Goal: Entertainment & Leisure: Consume media (video, audio)

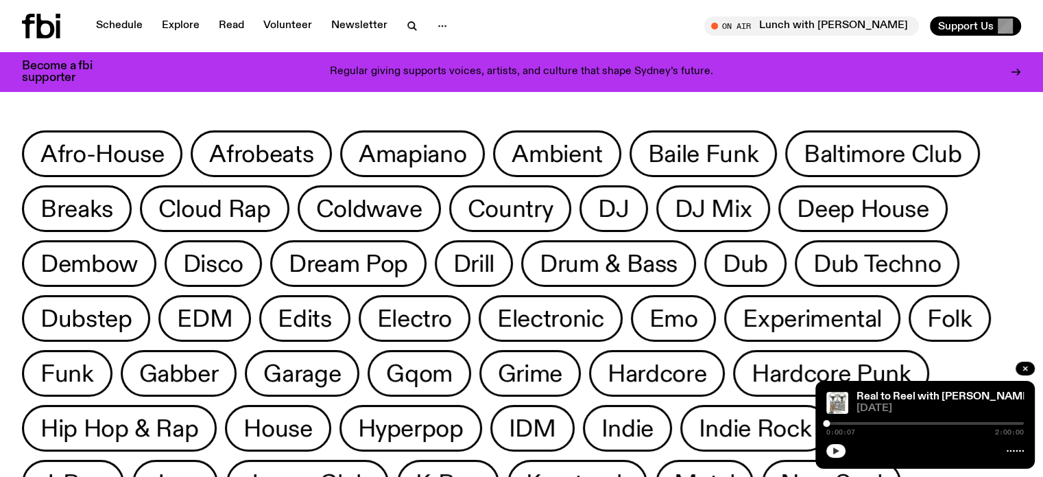
click at [835, 450] on icon "button" at bounding box center [836, 450] width 6 height 7
click at [960, 391] on link "Real to Reel with [PERSON_NAME]" at bounding box center [945, 396] width 176 height 11
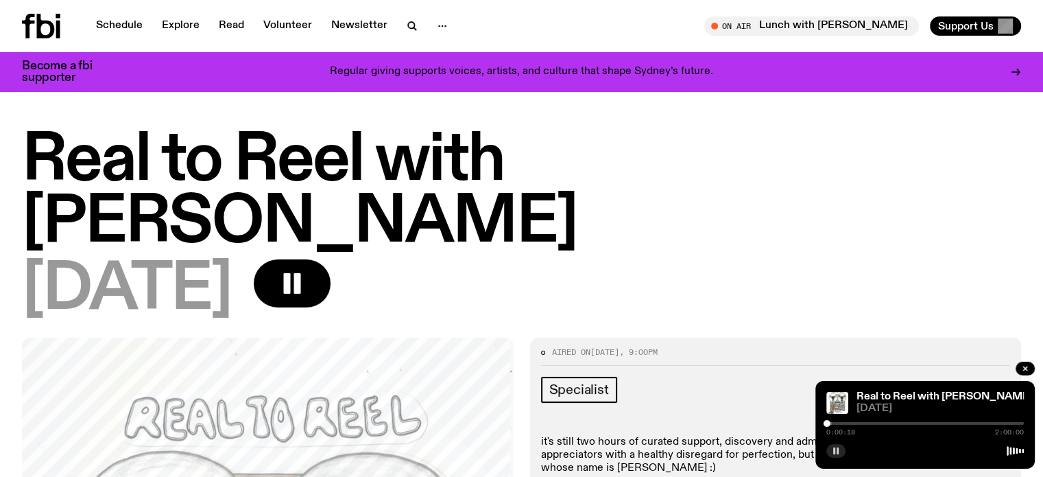
click at [674, 436] on p "it's still two hours of curated support, discovery and admiration for the DIY m…" at bounding box center [776, 456] width 470 height 40
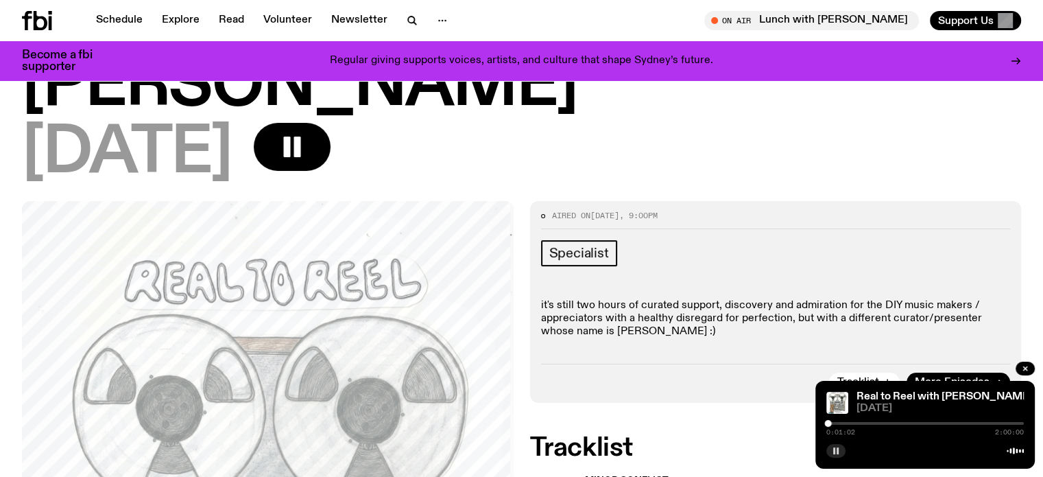
scroll to position [123, 0]
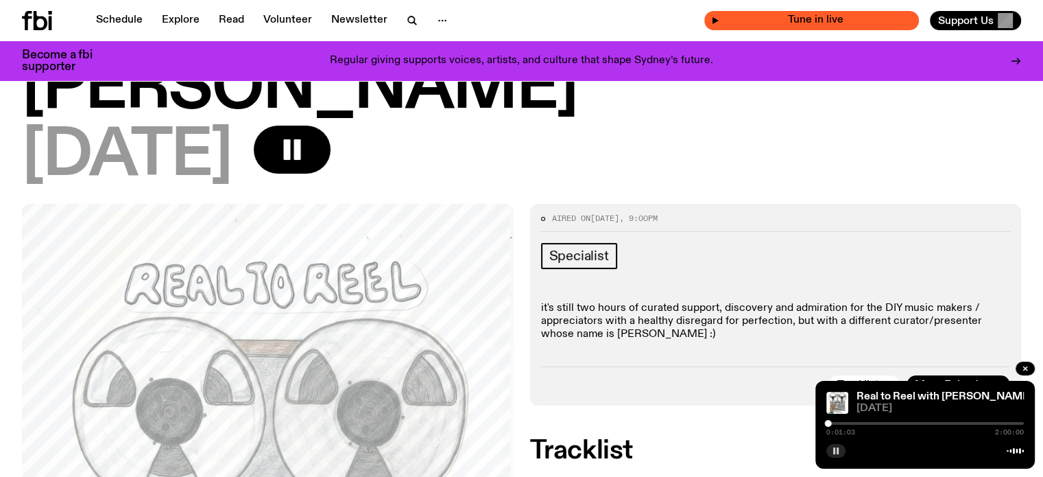
click at [719, 21] on icon "button" at bounding box center [716, 20] width 6 height 7
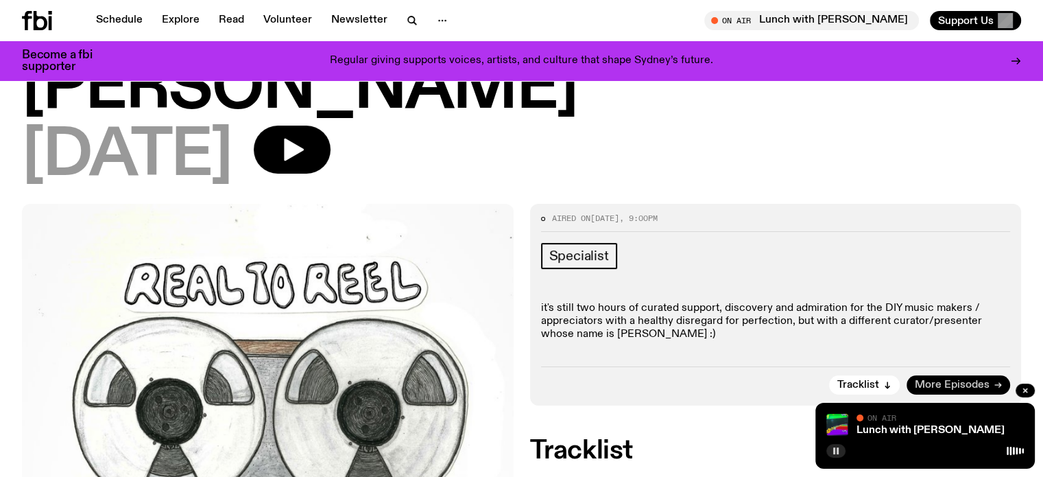
click at [988, 375] on link "More Episodes" at bounding box center [959, 384] width 104 height 19
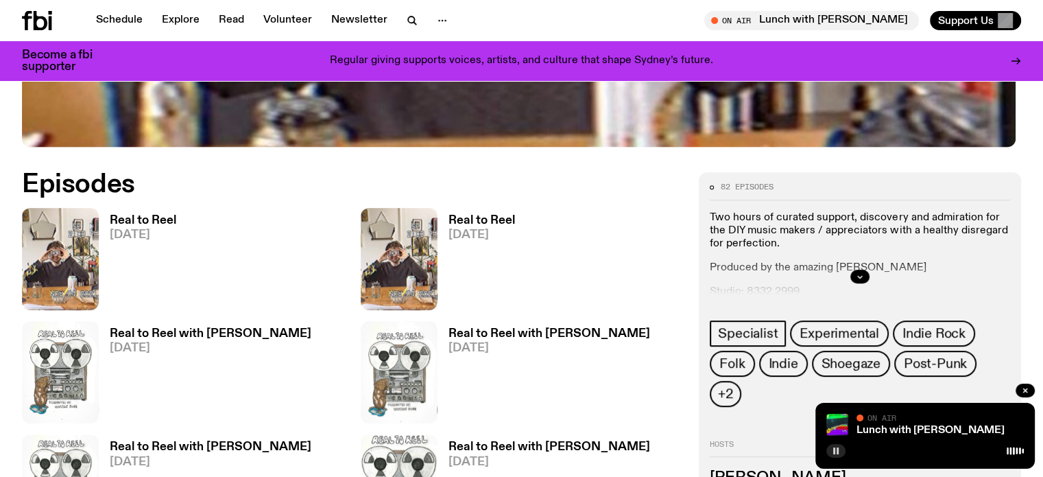
scroll to position [676, 0]
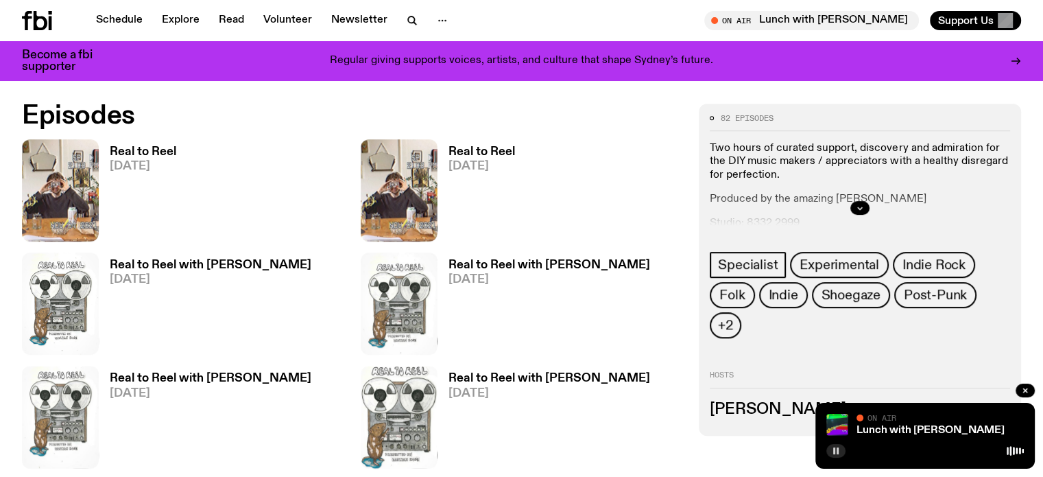
click at [449, 147] on h3 "Real to Reel" at bounding box center [482, 152] width 67 height 12
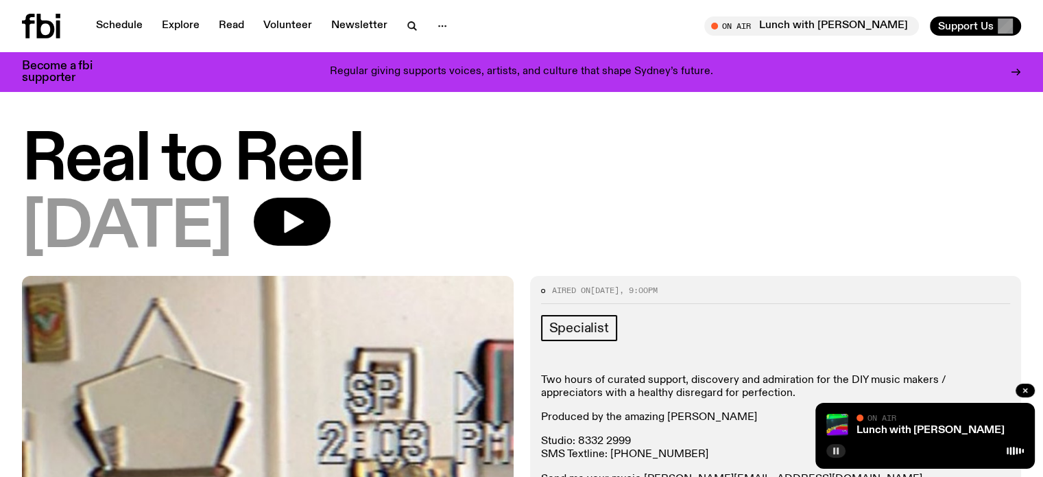
click at [42, 26] on icon at bounding box center [46, 26] width 18 height 25
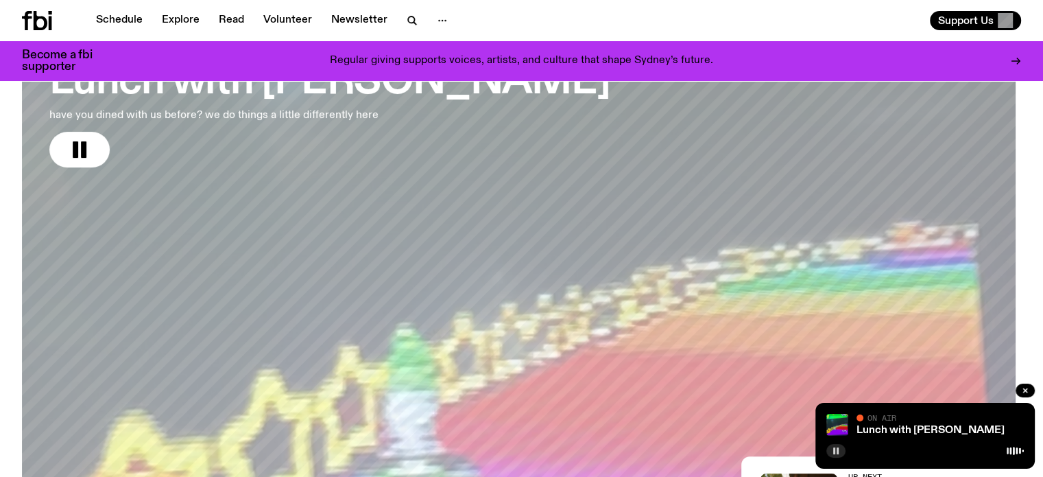
scroll to position [131, 0]
click at [261, 165] on link "Lunch with [PERSON_NAME] have you dined with us before? we do things a little d…" at bounding box center [329, 100] width 560 height 136
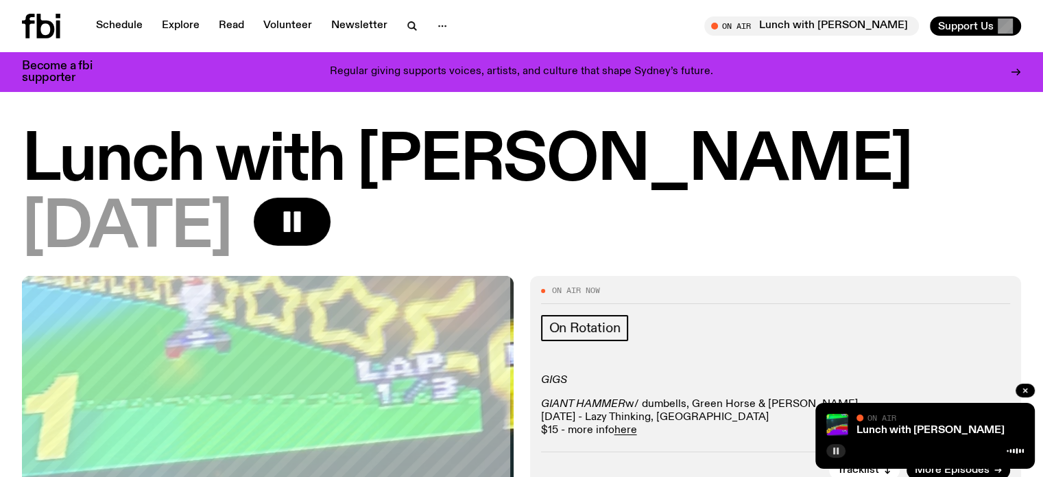
click at [933, 144] on h1 "Lunch with [PERSON_NAME]" at bounding box center [521, 161] width 999 height 62
click at [958, 213] on div "[DATE]" at bounding box center [521, 229] width 999 height 62
